Goal: Find specific page/section: Find specific page/section

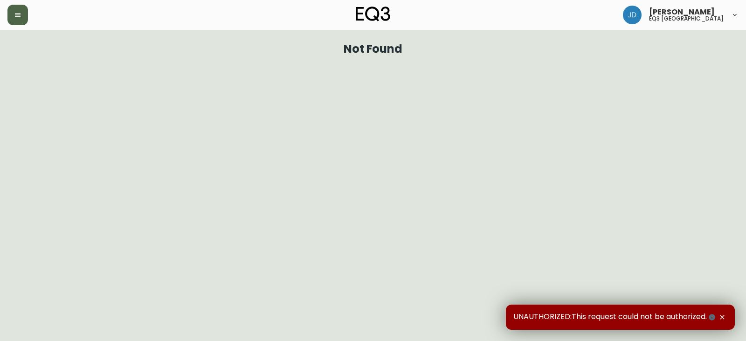
click at [17, 17] on icon "button" at bounding box center [17, 14] width 7 height 7
